Goal: Task Accomplishment & Management: Use online tool/utility

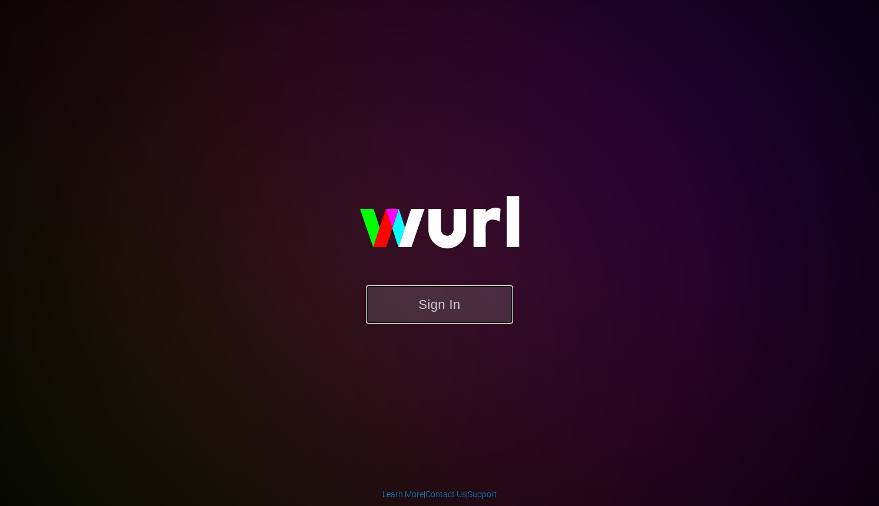
click at [406, 305] on button "Sign In" at bounding box center [439, 304] width 147 height 38
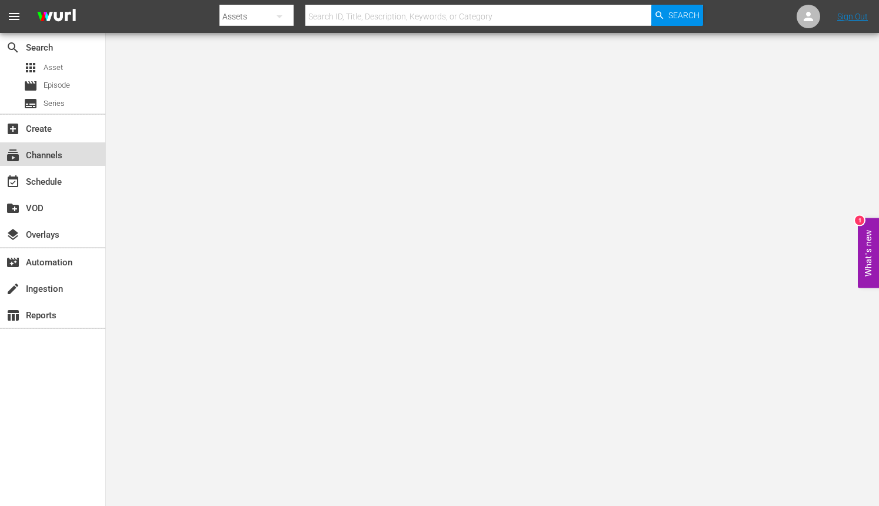
click at [56, 157] on div "subscriptions Channels" at bounding box center [33, 153] width 66 height 11
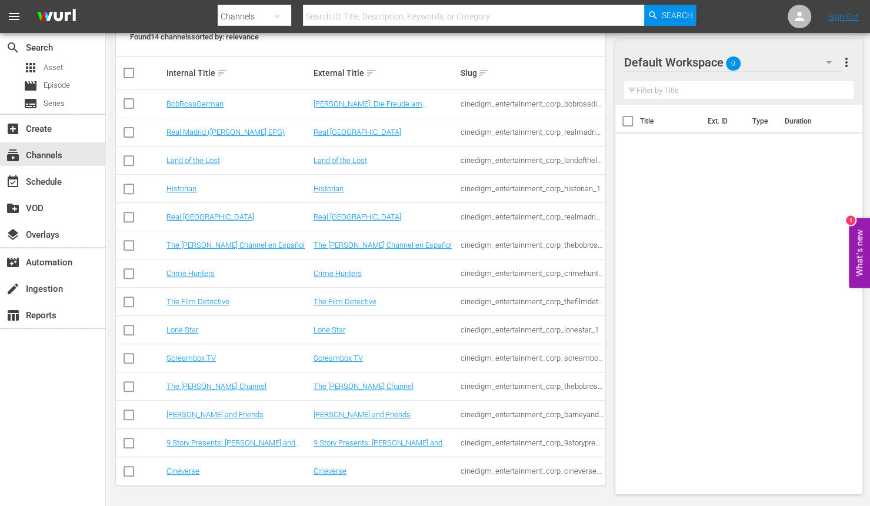
scroll to position [182, 0]
click at [355, 385] on link "The [PERSON_NAME] Channel" at bounding box center [364, 386] width 100 height 9
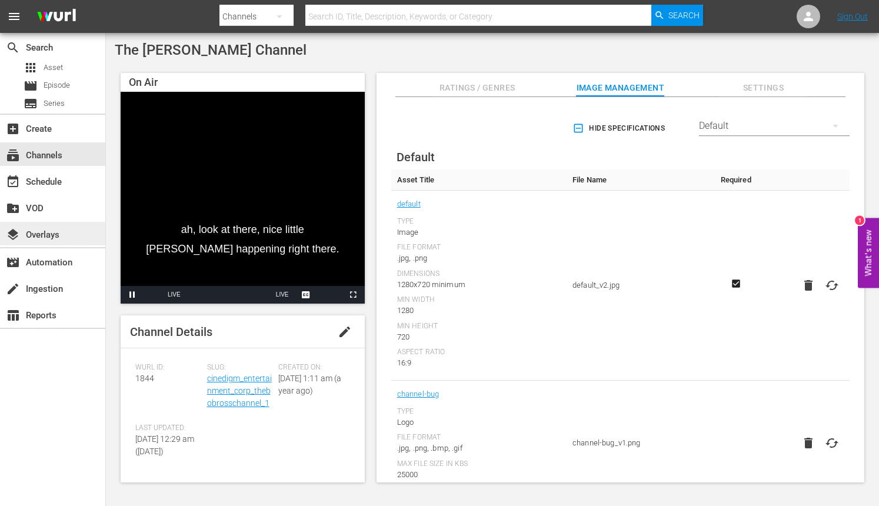
click at [45, 234] on div "layers Overlays" at bounding box center [33, 233] width 66 height 11
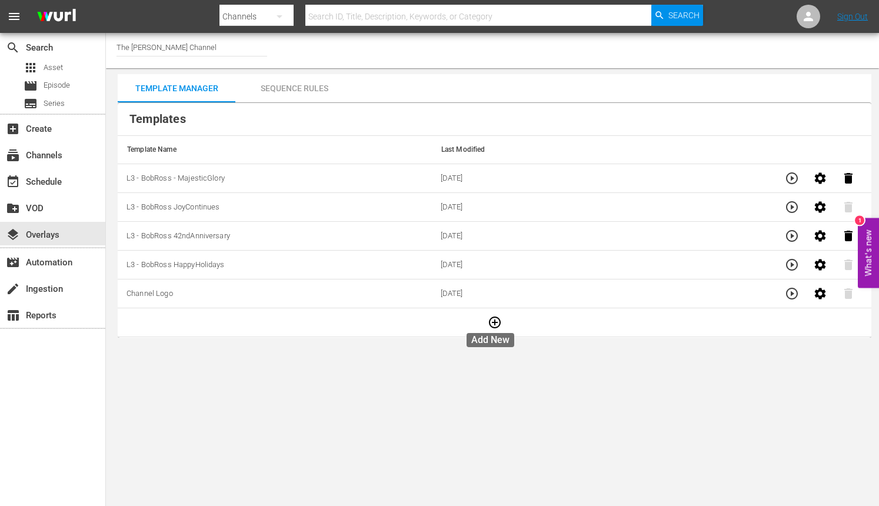
click at [493, 320] on icon "button" at bounding box center [495, 322] width 14 height 14
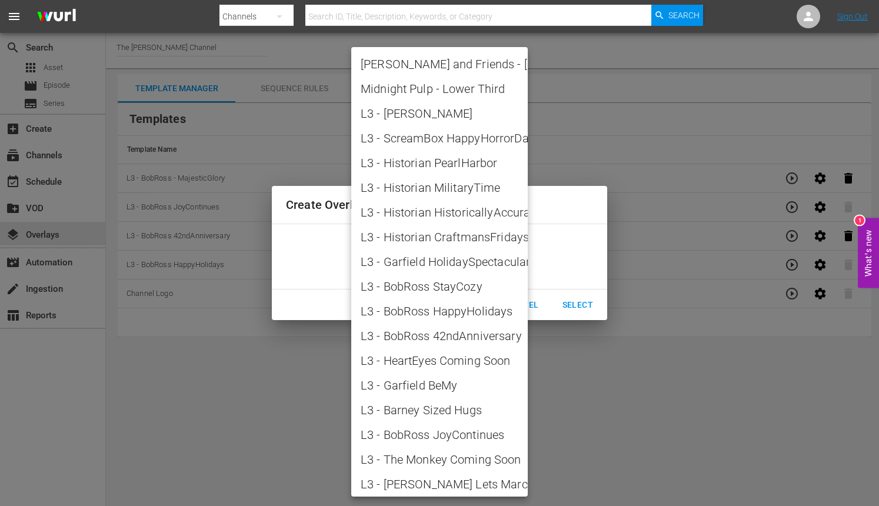
click at [516, 264] on body "menu Search By Channels Search ID, Title, Description, Keywords, or Category Se…" at bounding box center [439, 253] width 879 height 506
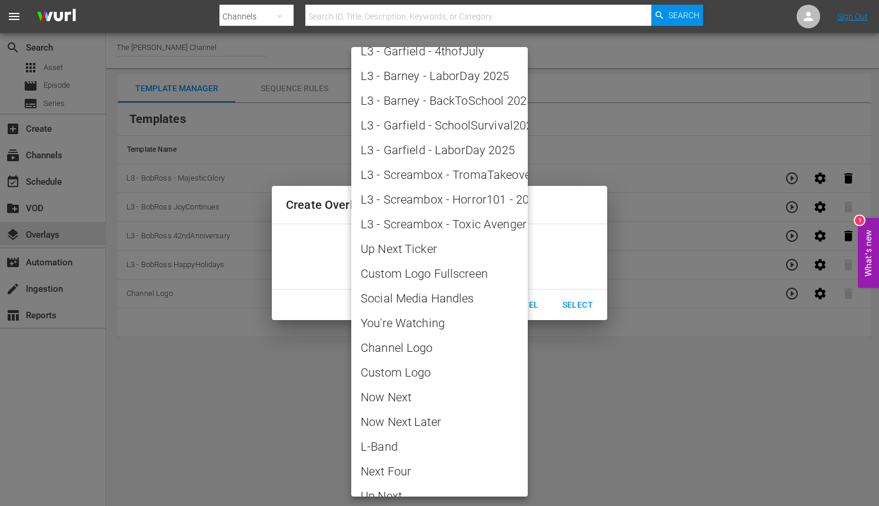
scroll to position [1166, 0]
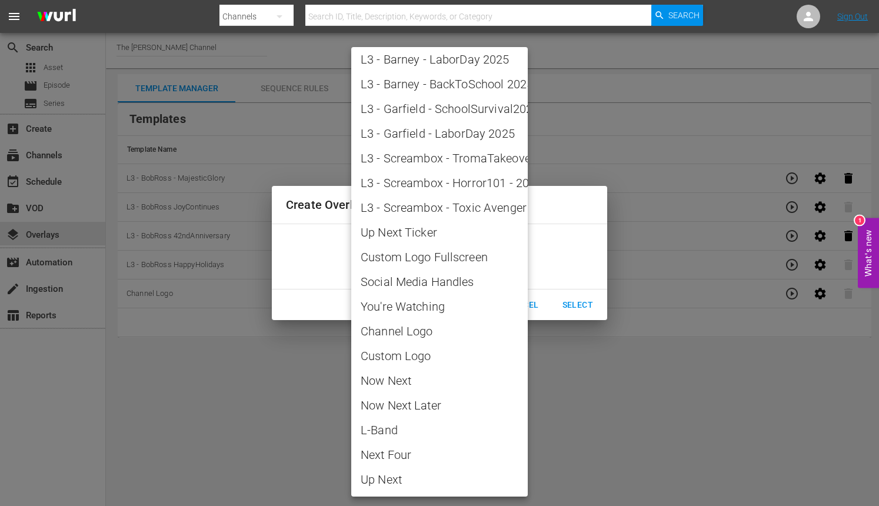
click at [607, 418] on div at bounding box center [439, 253] width 879 height 506
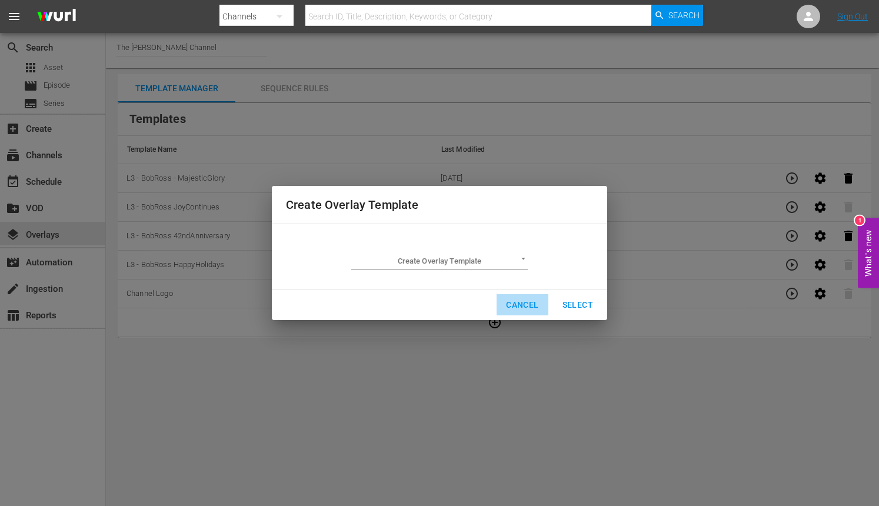
click at [513, 302] on span "Cancel" at bounding box center [522, 305] width 32 height 15
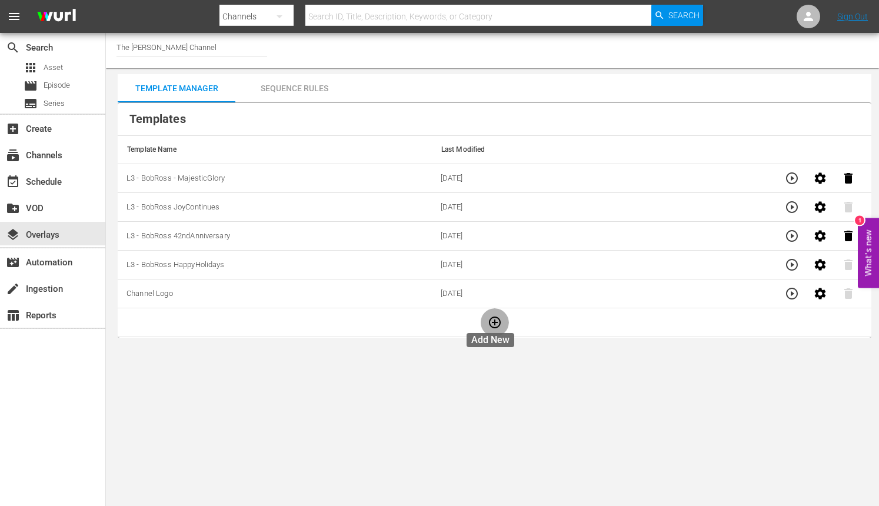
click at [489, 320] on icon "button" at bounding box center [495, 323] width 12 height 12
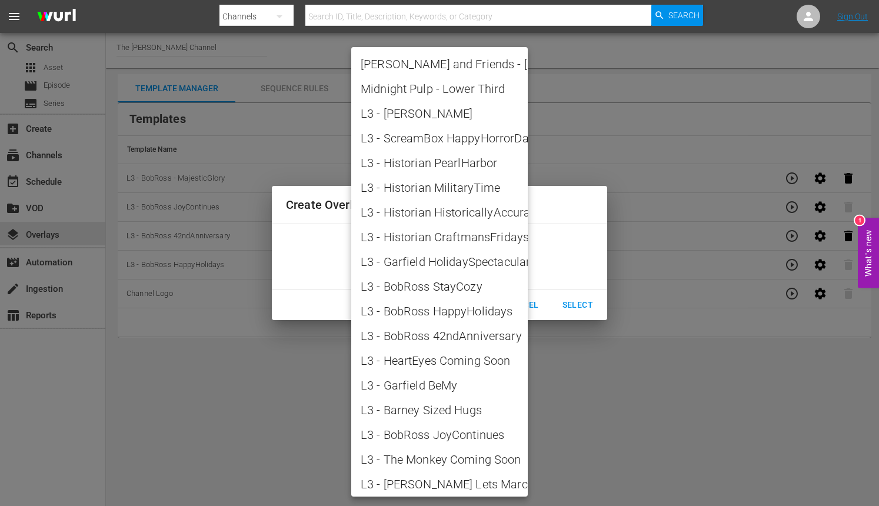
click at [516, 262] on body "menu Search By Channels Search ID, Title, Description, Keywords, or Category Se…" at bounding box center [439, 253] width 879 height 506
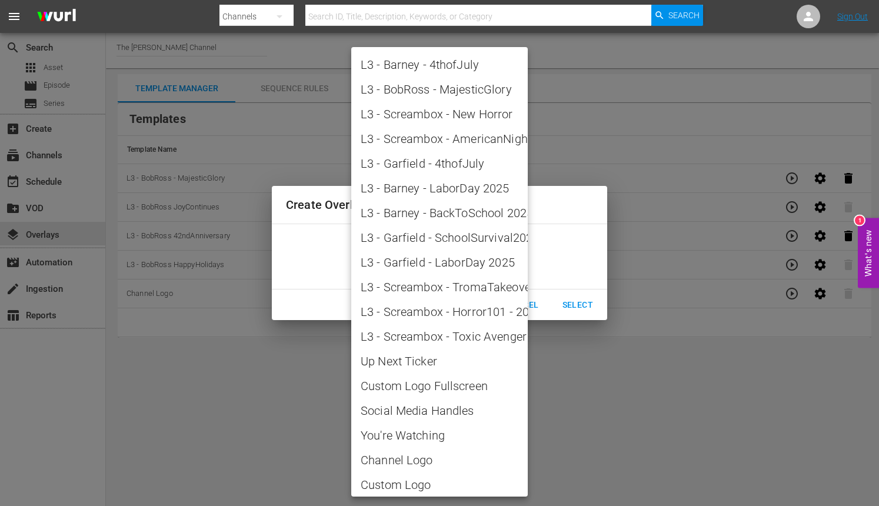
scroll to position [1017, 0]
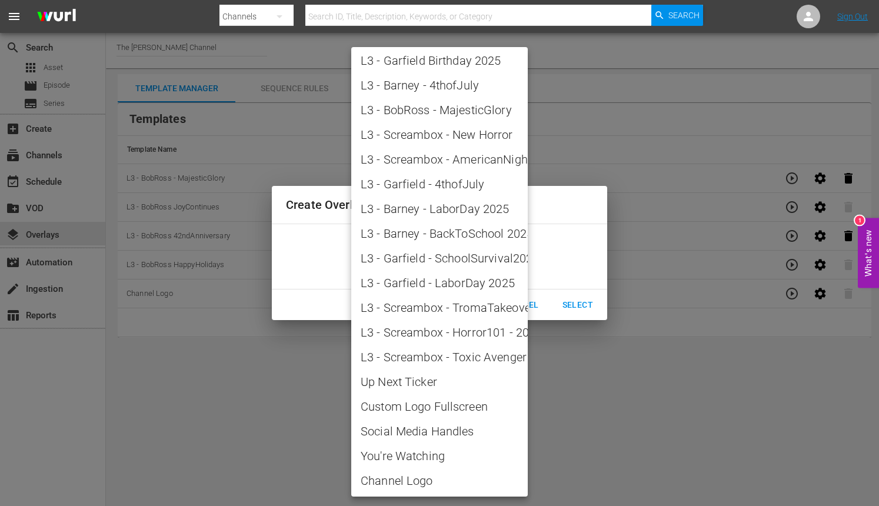
drag, startPoint x: 597, startPoint y: 375, endPoint x: 598, endPoint y: 358, distance: 17.1
click at [597, 377] on div at bounding box center [439, 253] width 879 height 506
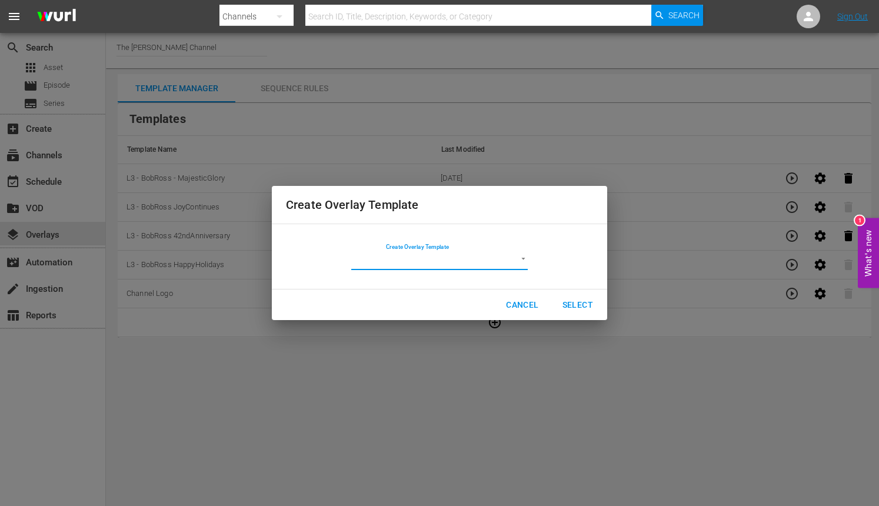
click at [530, 307] on span "Cancel" at bounding box center [522, 305] width 32 height 15
